Goal: Navigation & Orientation: Find specific page/section

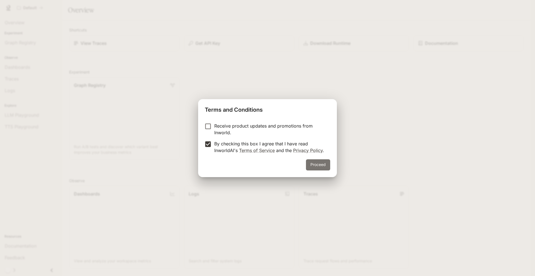
click at [316, 166] on button "Proceed" at bounding box center [318, 164] width 24 height 11
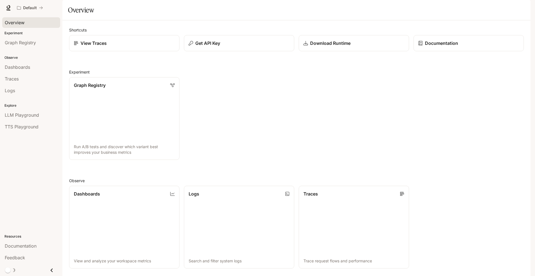
click at [15, 24] on span "Overview" at bounding box center [15, 22] width 20 height 7
click at [82, 119] on link "Graph Registry Run A/B tests and discover which variant best improves your busi…" at bounding box center [124, 119] width 111 height 84
